Goal: Use online tool/utility

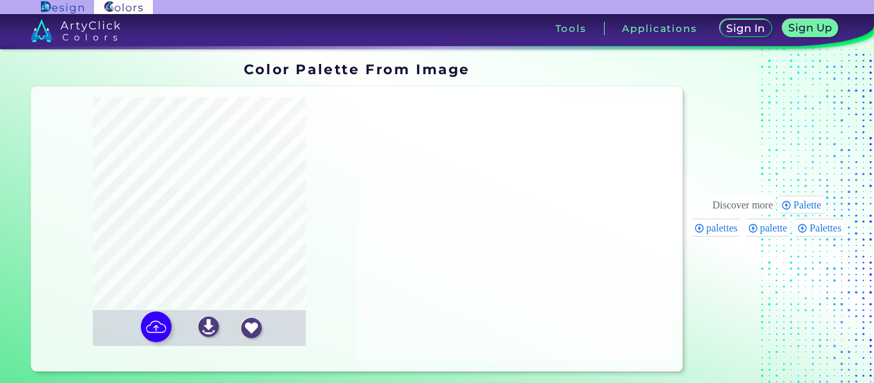
type input "#202429"
type input "#f8ce5a"
type input "#9c6930"
type input "#c78f3e"
type input "#e5b34e"
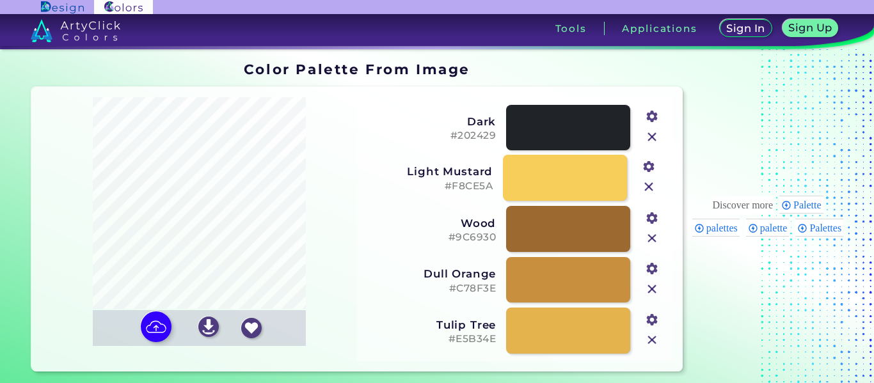
click at [438, 185] on h5 "#F8CE5A" at bounding box center [427, 186] width 130 height 12
drag, startPoint x: 450, startPoint y: 184, endPoint x: 339, endPoint y: 212, distance: 114.0
click at [339, 212] on div at bounding box center [199, 203] width 315 height 213
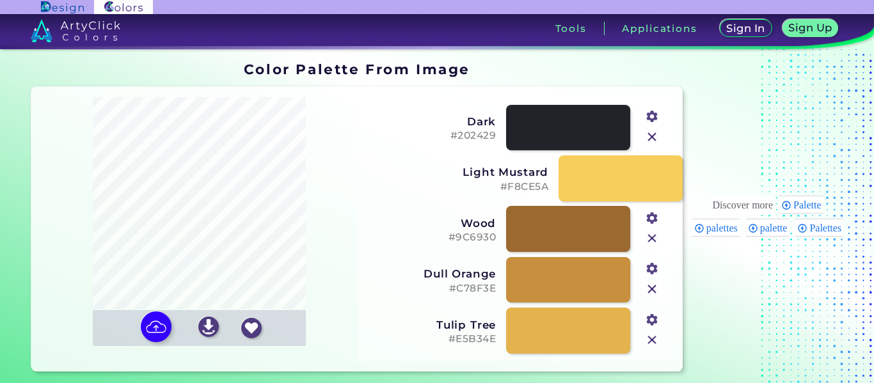
drag, startPoint x: 441, startPoint y: 185, endPoint x: 493, endPoint y: 185, distance: 52.4
click at [493, 185] on h5 "#F8CE5A" at bounding box center [483, 187] width 130 height 12
